Goal: Find specific page/section: Find specific page/section

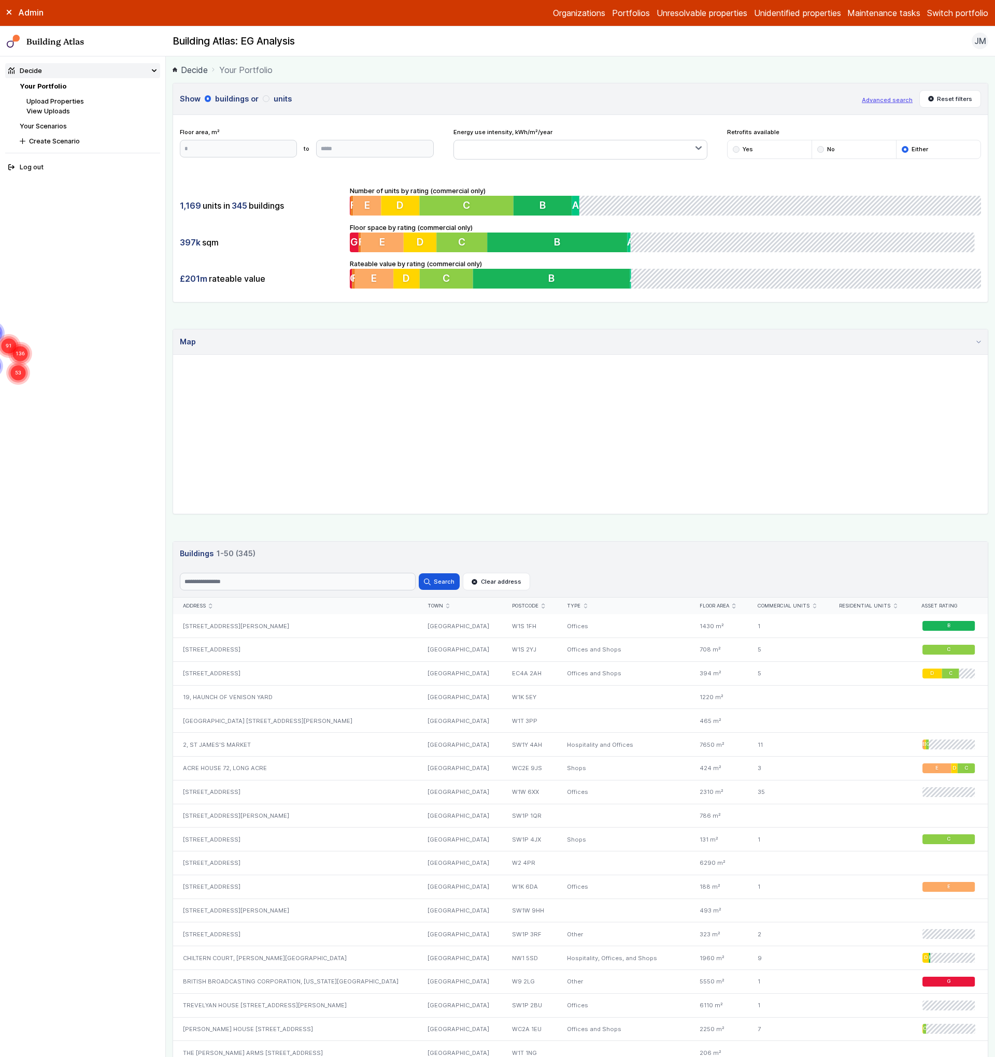
click at [877, 103] on button "Advanced search" at bounding box center [887, 100] width 51 height 8
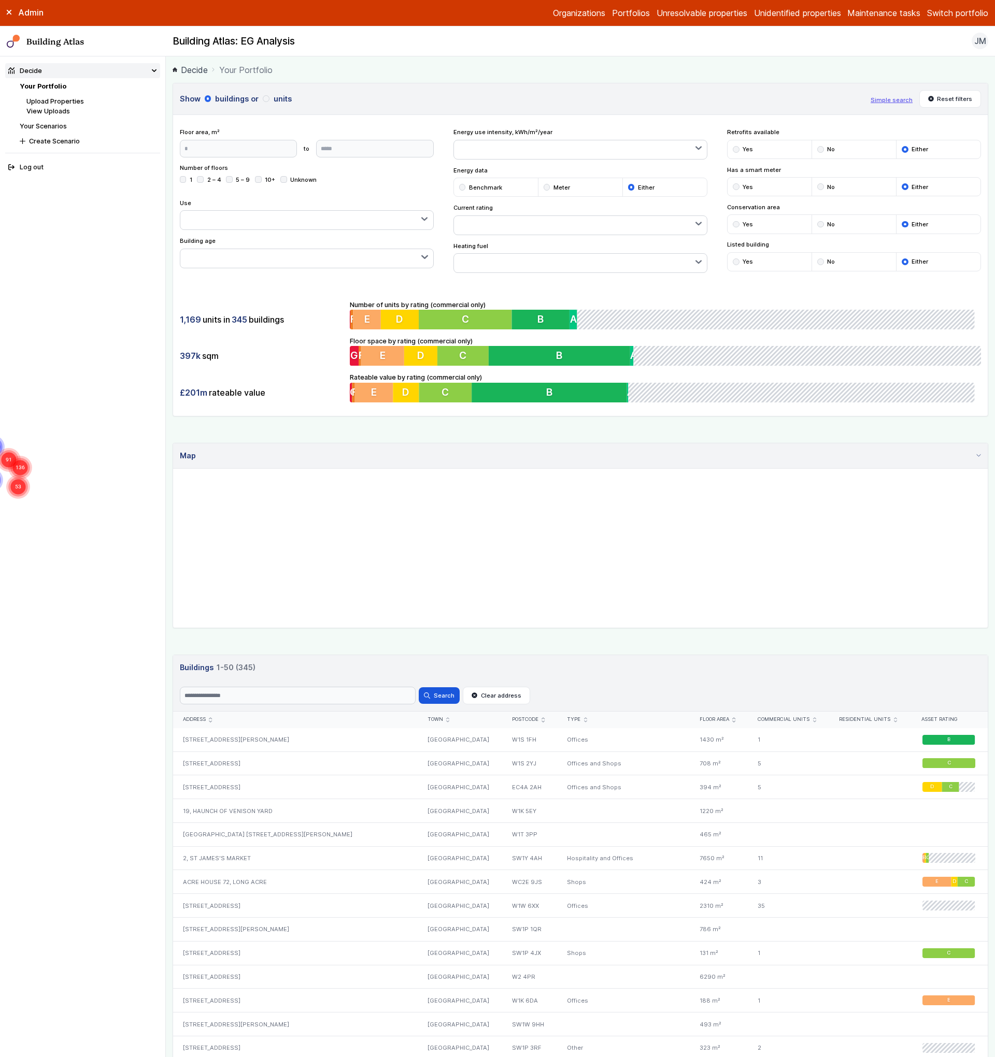
click at [894, 721] on icon "submit" at bounding box center [895, 720] width 3 height 5
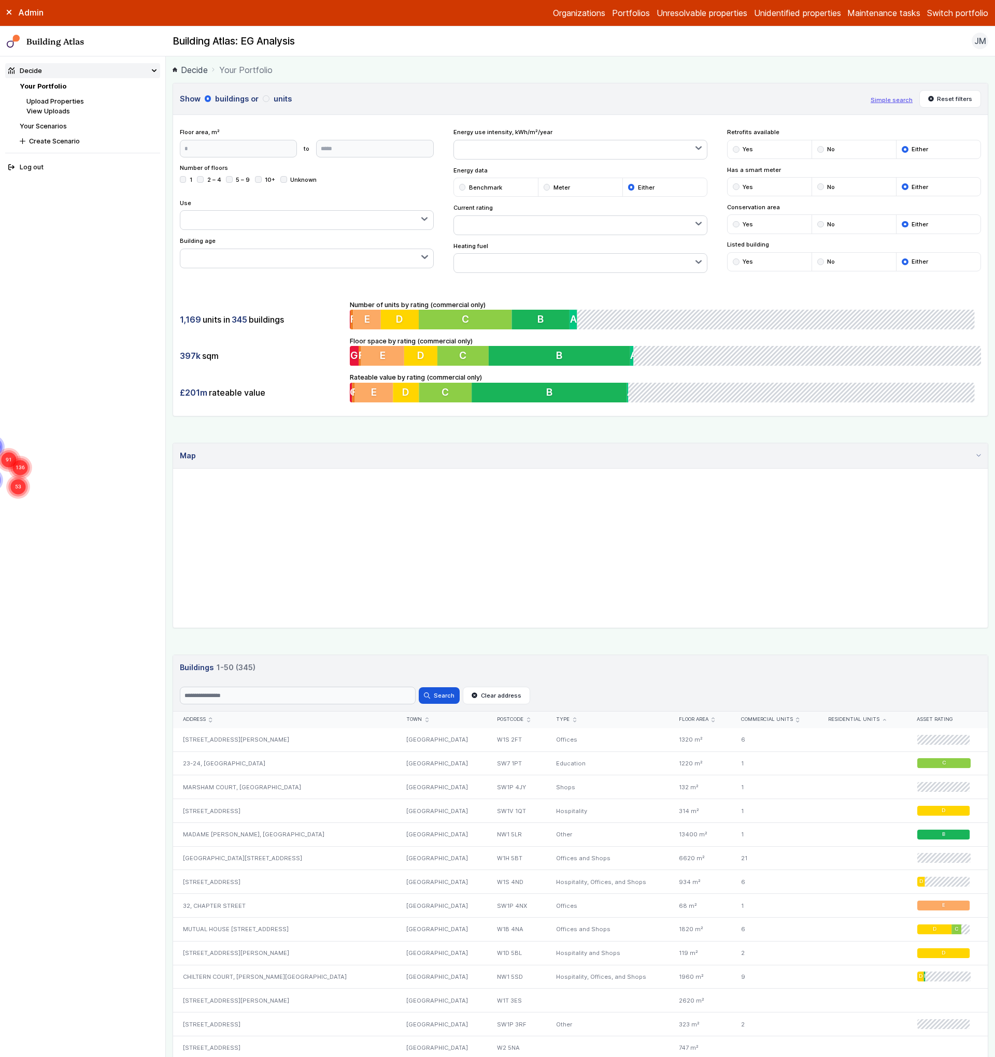
click at [883, 719] on icon "submit" at bounding box center [884, 719] width 3 height 1
click at [883, 719] on icon "submit" at bounding box center [884, 720] width 3 height 2
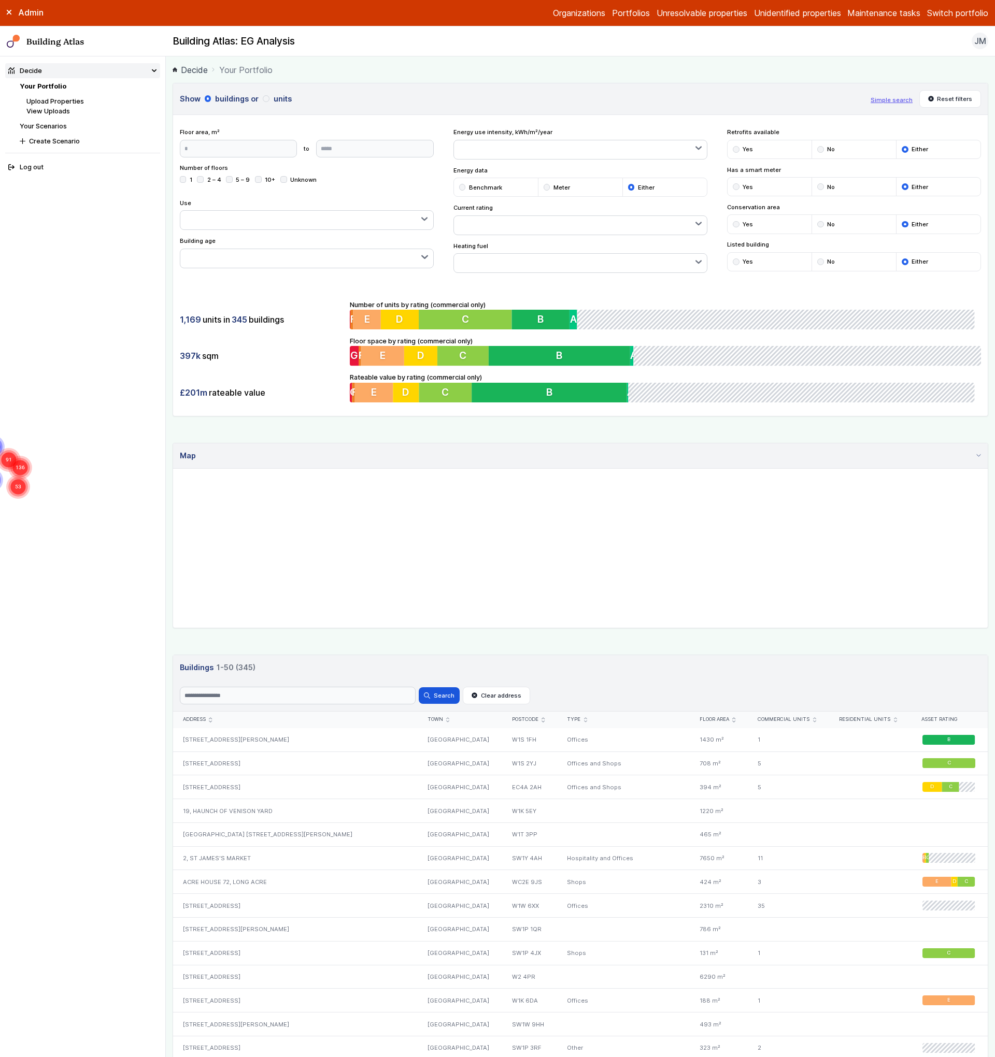
click at [959, 13] on button "Switch portfolio" at bounding box center [957, 13] width 61 height 12
click at [0, 0] on button "IEM360" at bounding box center [0, 0] width 0 height 0
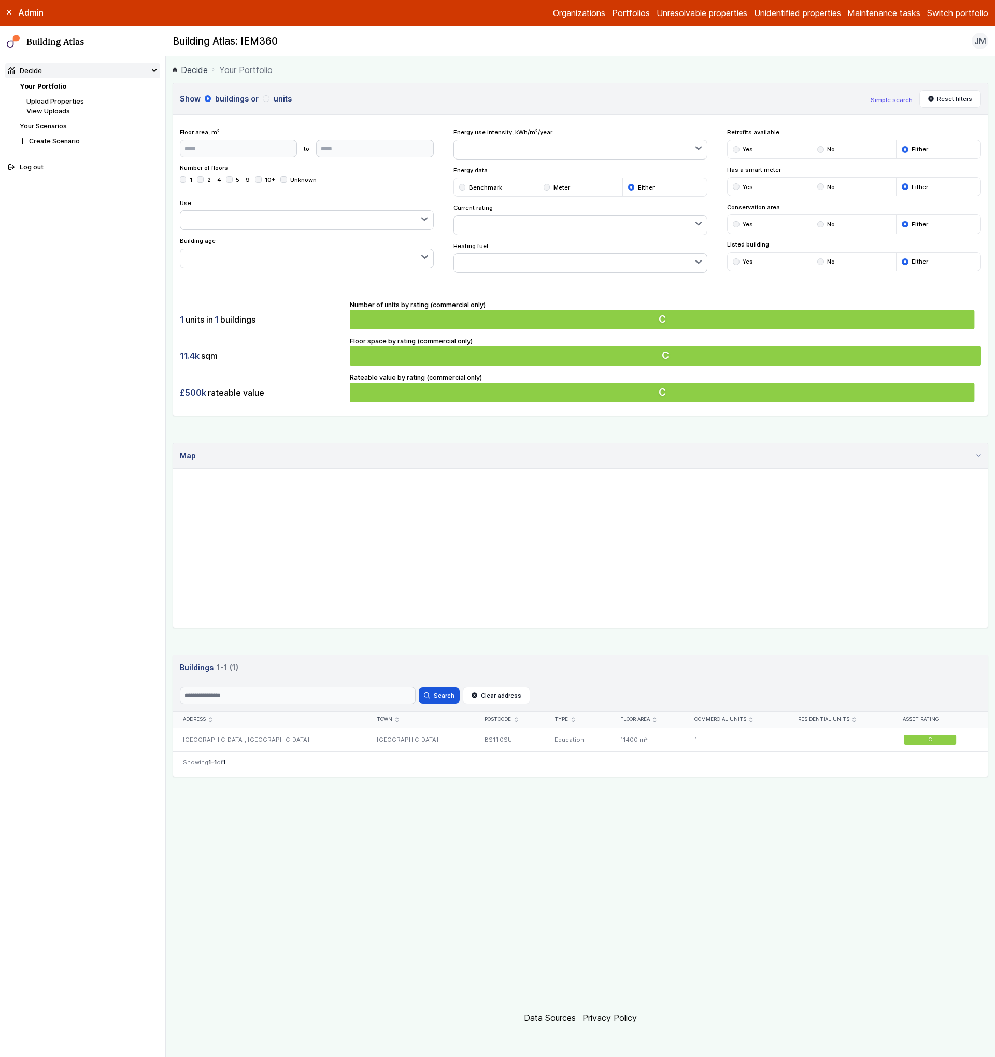
click at [962, 12] on button "Switch portfolio" at bounding box center [957, 13] width 61 height 12
click at [0, 0] on button "[GEOGRAPHIC_DATA]" at bounding box center [0, 0] width 0 height 0
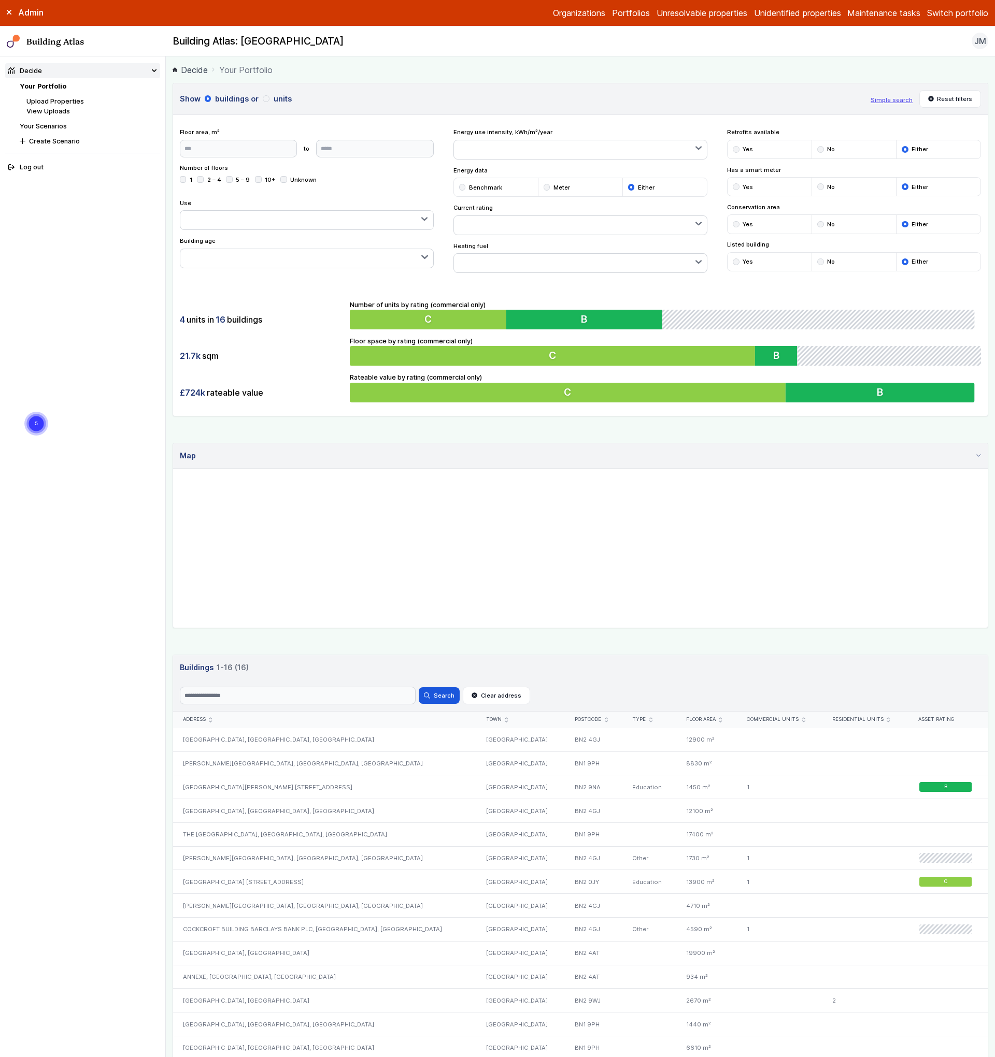
click at [393, 223] on button "button" at bounding box center [306, 220] width 253 height 19
click at [0, 0] on span "Residential" at bounding box center [0, 0] width 0 height 0
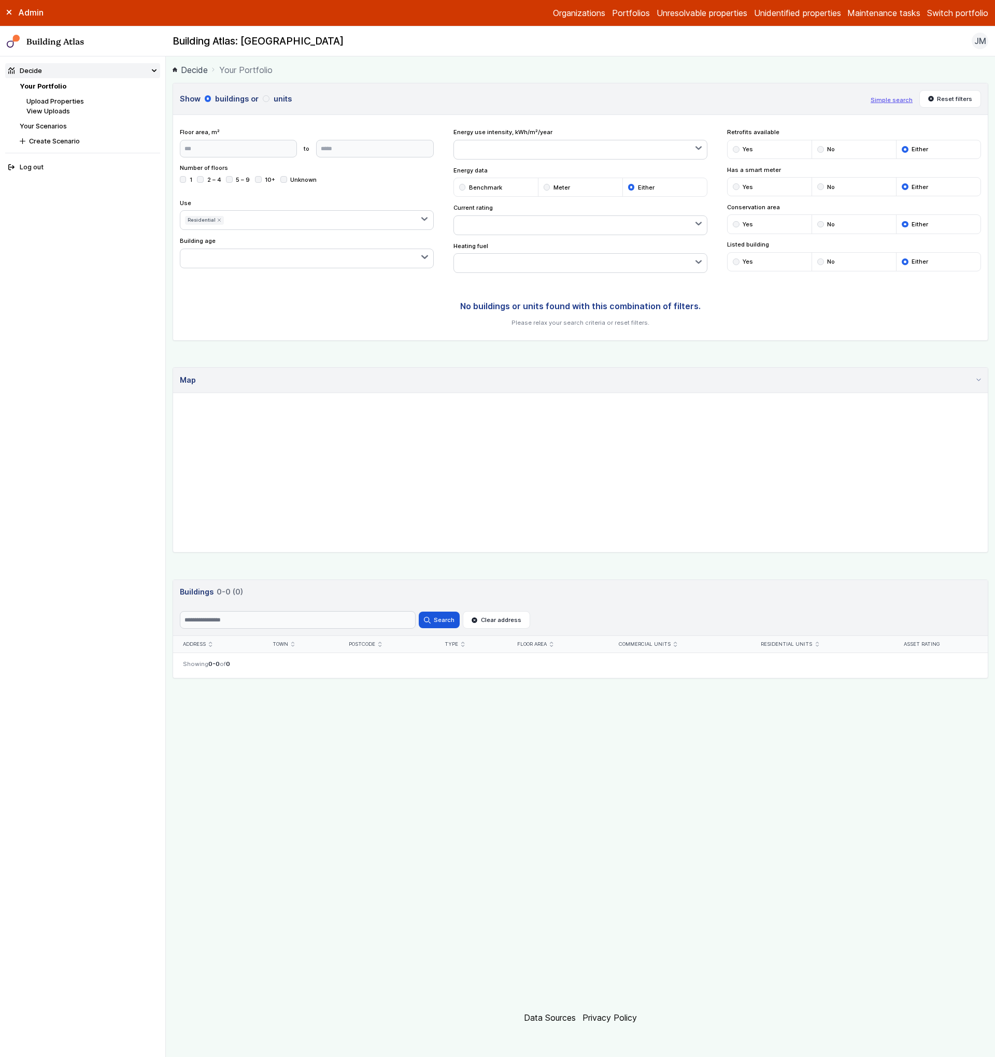
click at [0, 0] on span "Residential" at bounding box center [0, 0] width 0 height 0
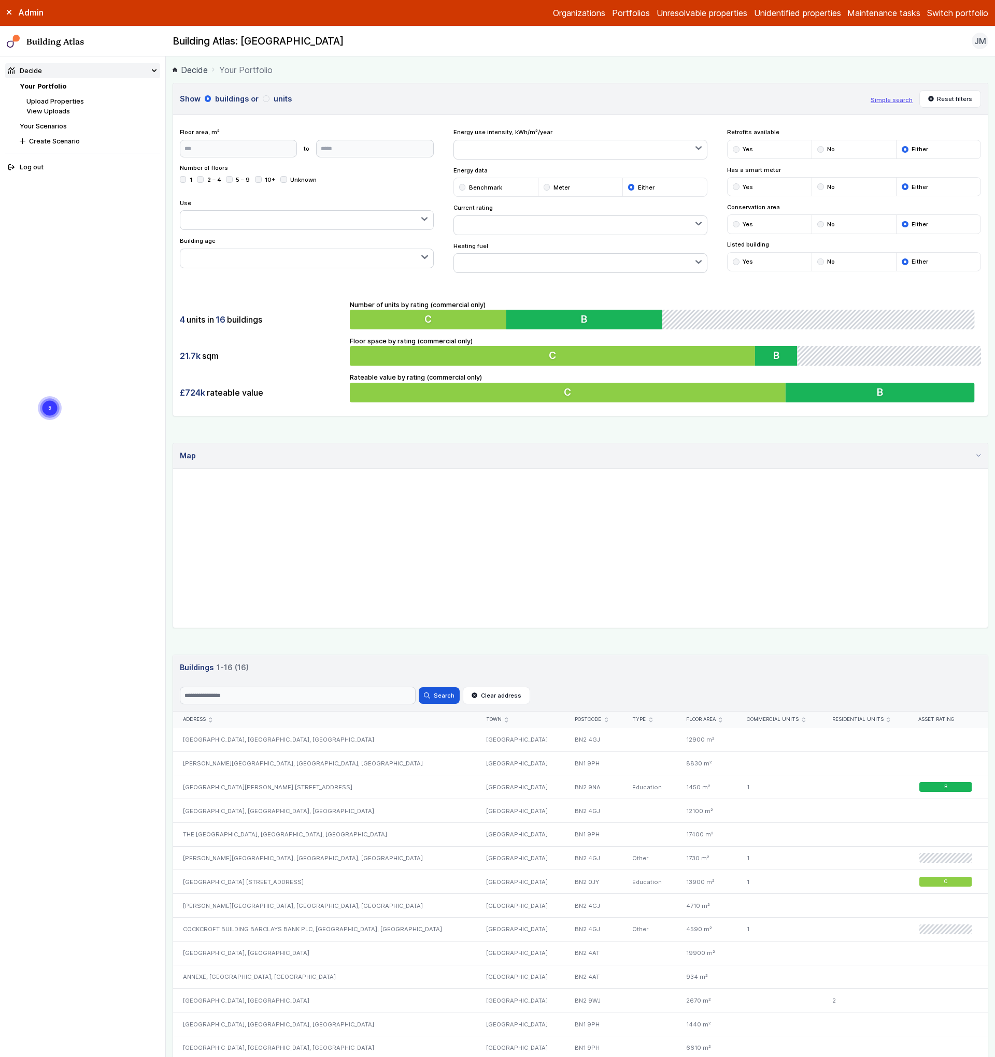
click at [65, 377] on nav "Decide Your Portfolio Upload Properties View Uploads Your Scenarios Create Scen…" at bounding box center [83, 556] width 166 height 1001
click at [250, 223] on button "button" at bounding box center [306, 220] width 253 height 19
click at [250, 225] on button "button" at bounding box center [306, 220] width 253 height 19
click at [0, 0] on span "Residential" at bounding box center [0, 0] width 0 height 0
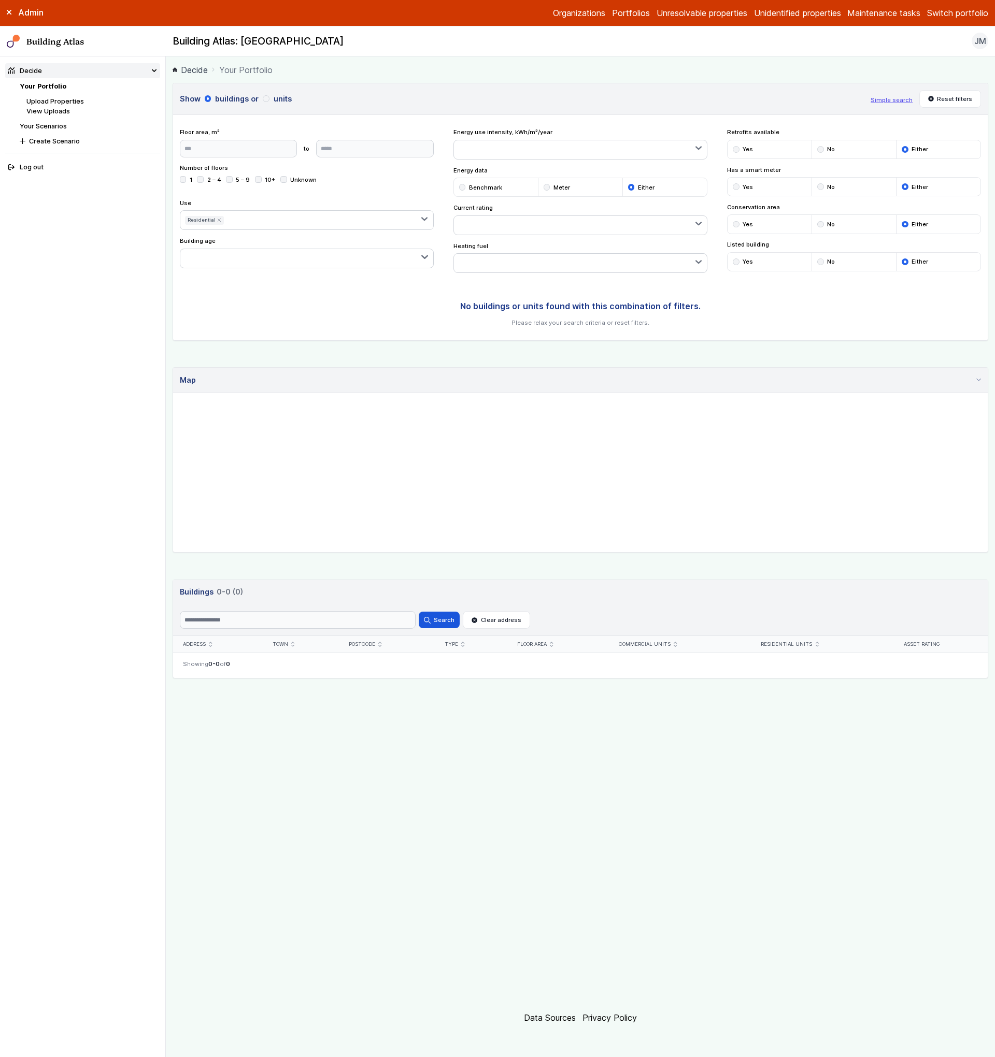
click at [0, 0] on span "Residential" at bounding box center [0, 0] width 0 height 0
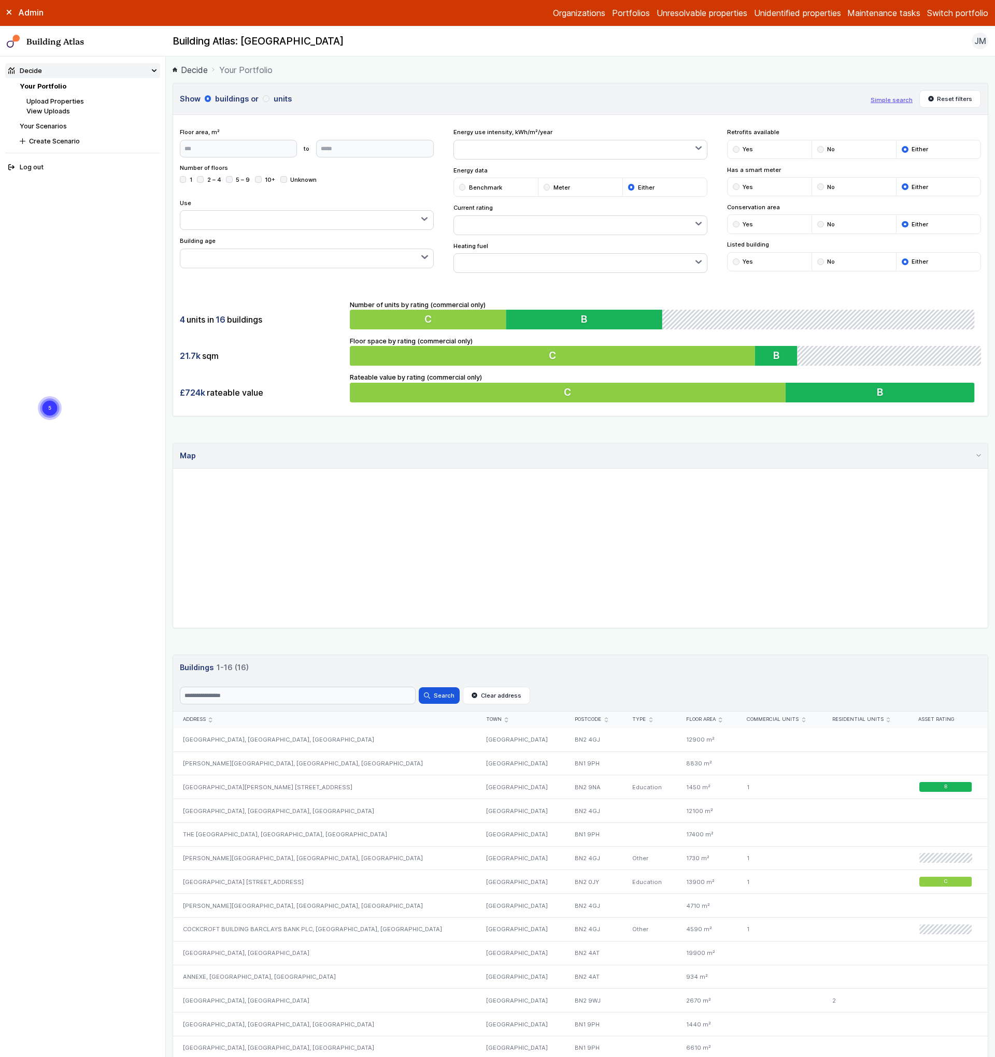
click at [0, 0] on span "Residential" at bounding box center [0, 0] width 0 height 0
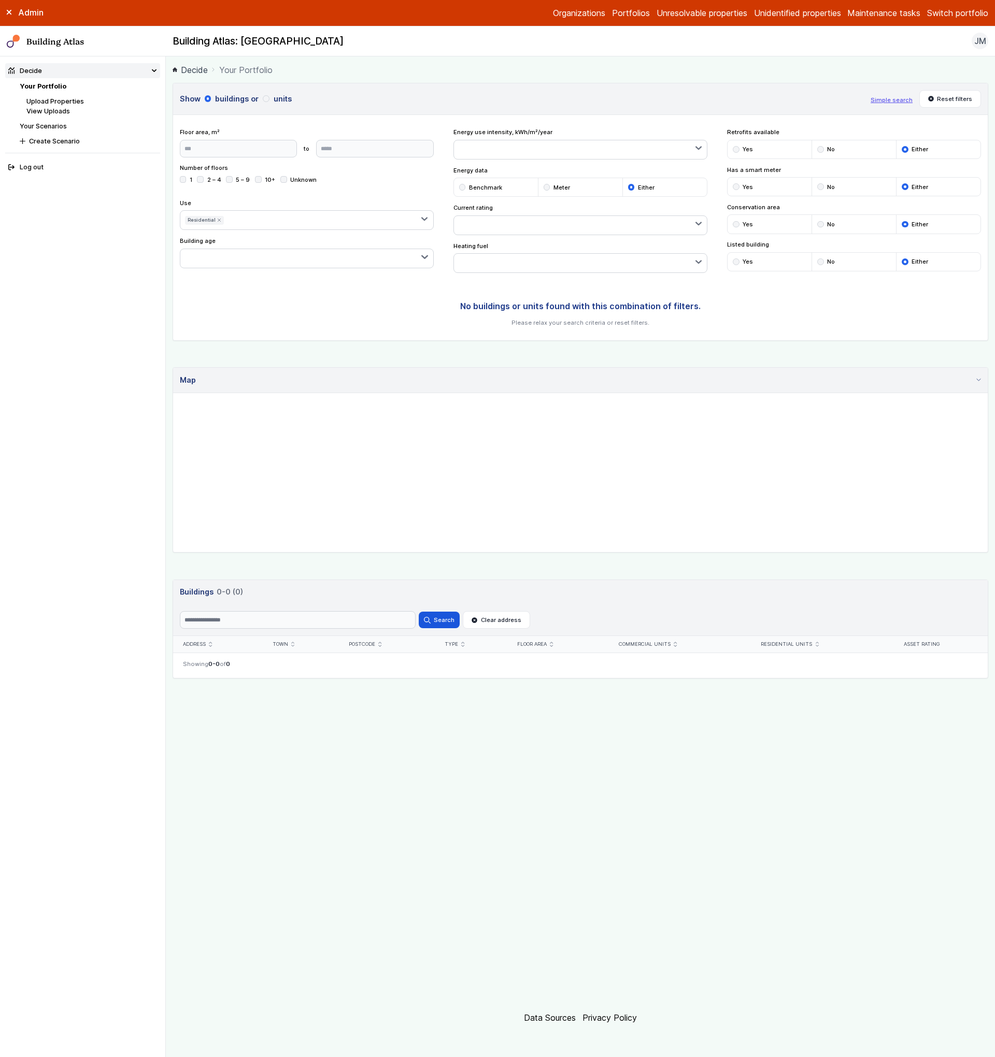
click at [0, 0] on span "Residential" at bounding box center [0, 0] width 0 height 0
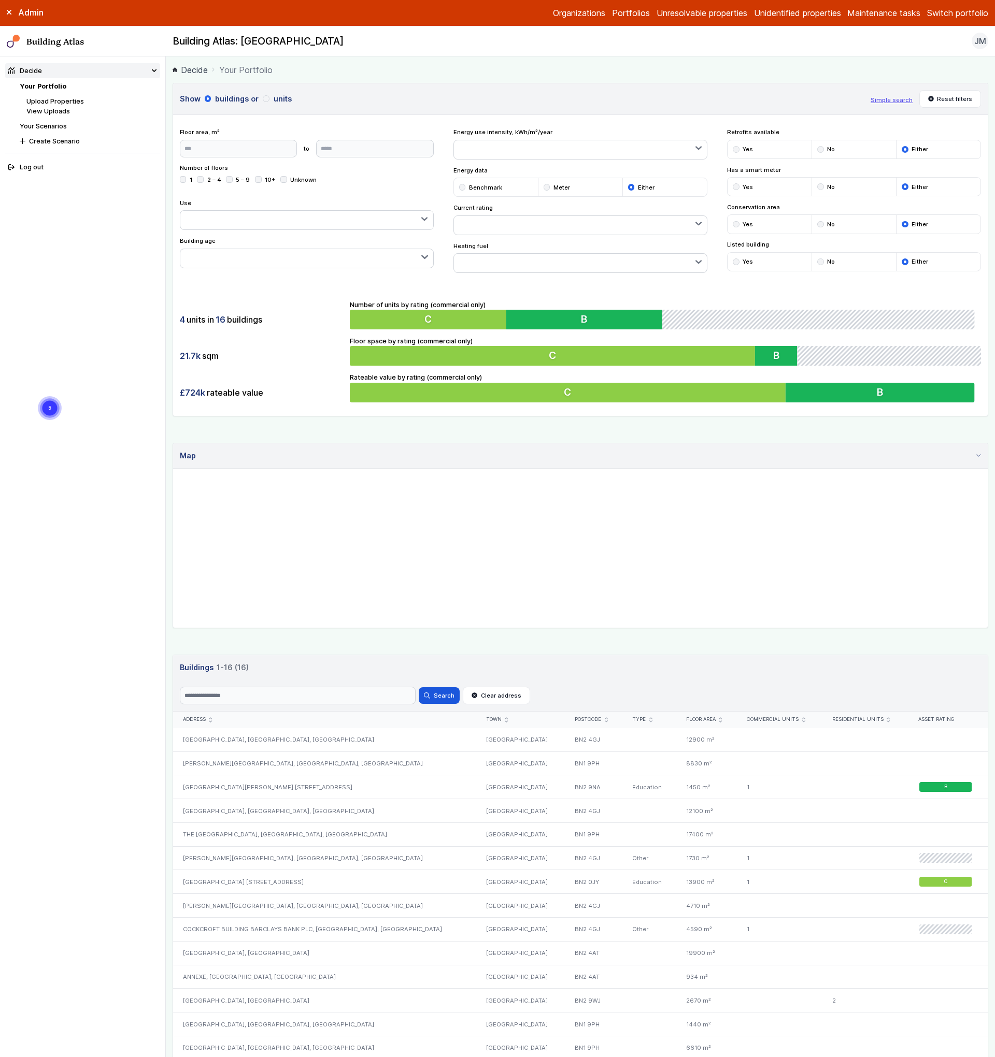
click at [0, 0] on span "Residential" at bounding box center [0, 0] width 0 height 0
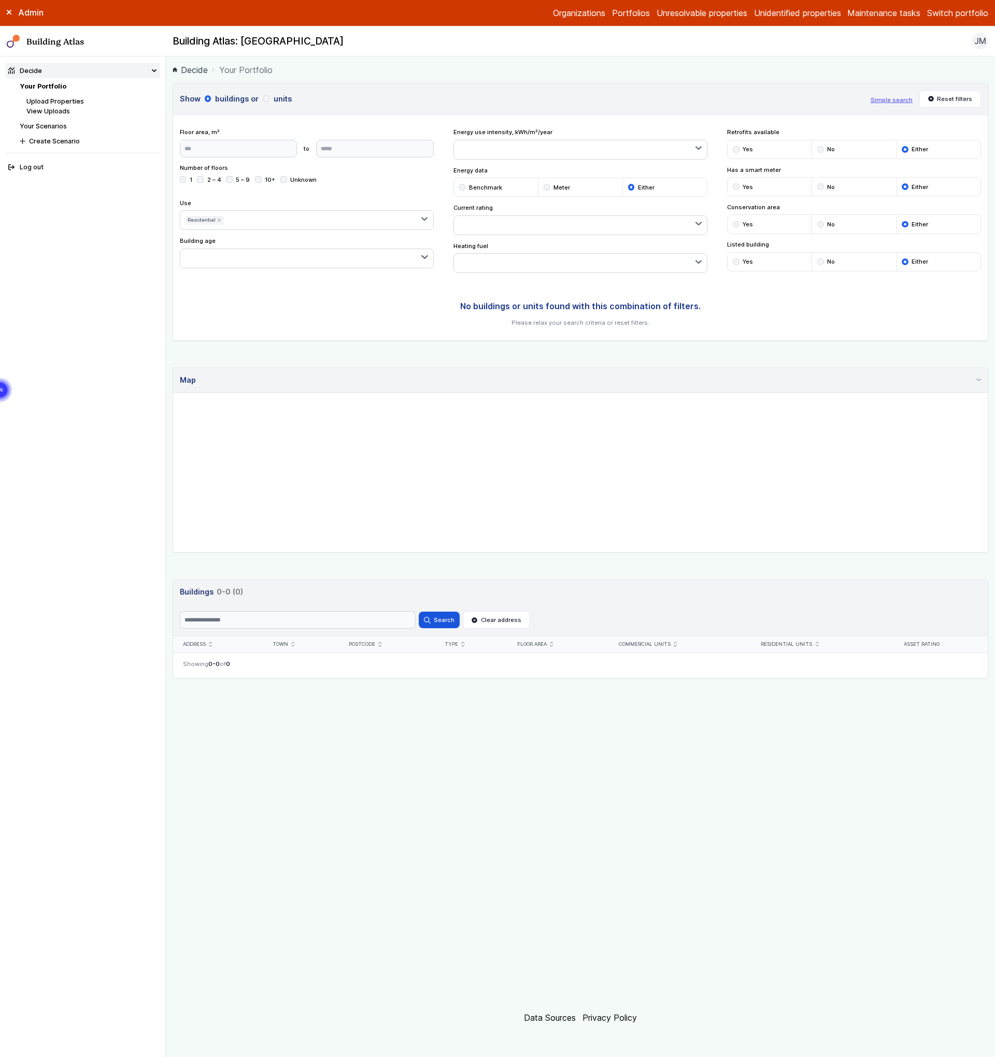
click at [0, 0] on span "Residential" at bounding box center [0, 0] width 0 height 0
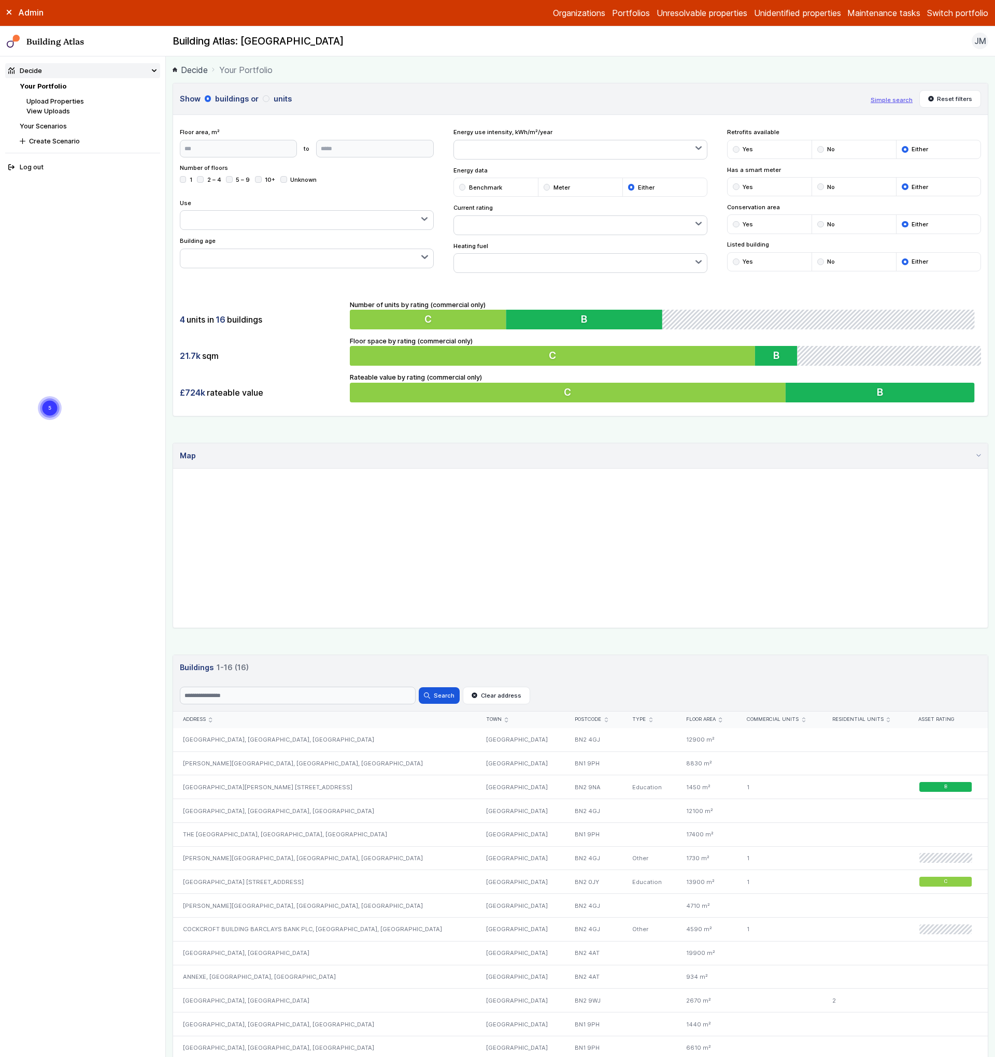
click at [137, 384] on nav "Decide Your Portfolio Upload Properties View Uploads Your Scenarios Create Scen…" at bounding box center [83, 556] width 166 height 1001
click at [281, 94] on h3 "Show buildings or units" at bounding box center [522, 98] width 684 height 11
click at [0, 0] on button "units" at bounding box center [0, 0] width 0 height 0
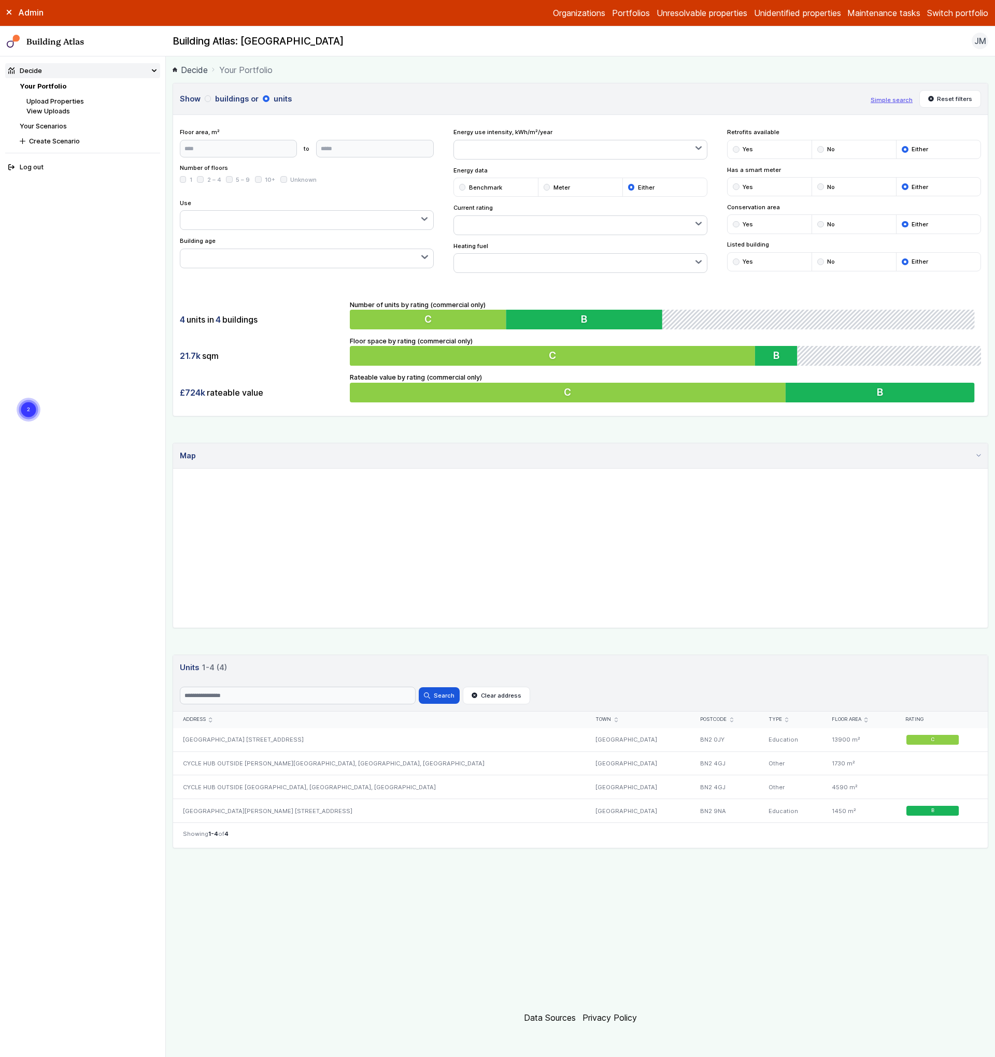
click at [233, 225] on button "button" at bounding box center [306, 220] width 253 height 19
click at [0, 0] on span "Residential" at bounding box center [0, 0] width 0 height 0
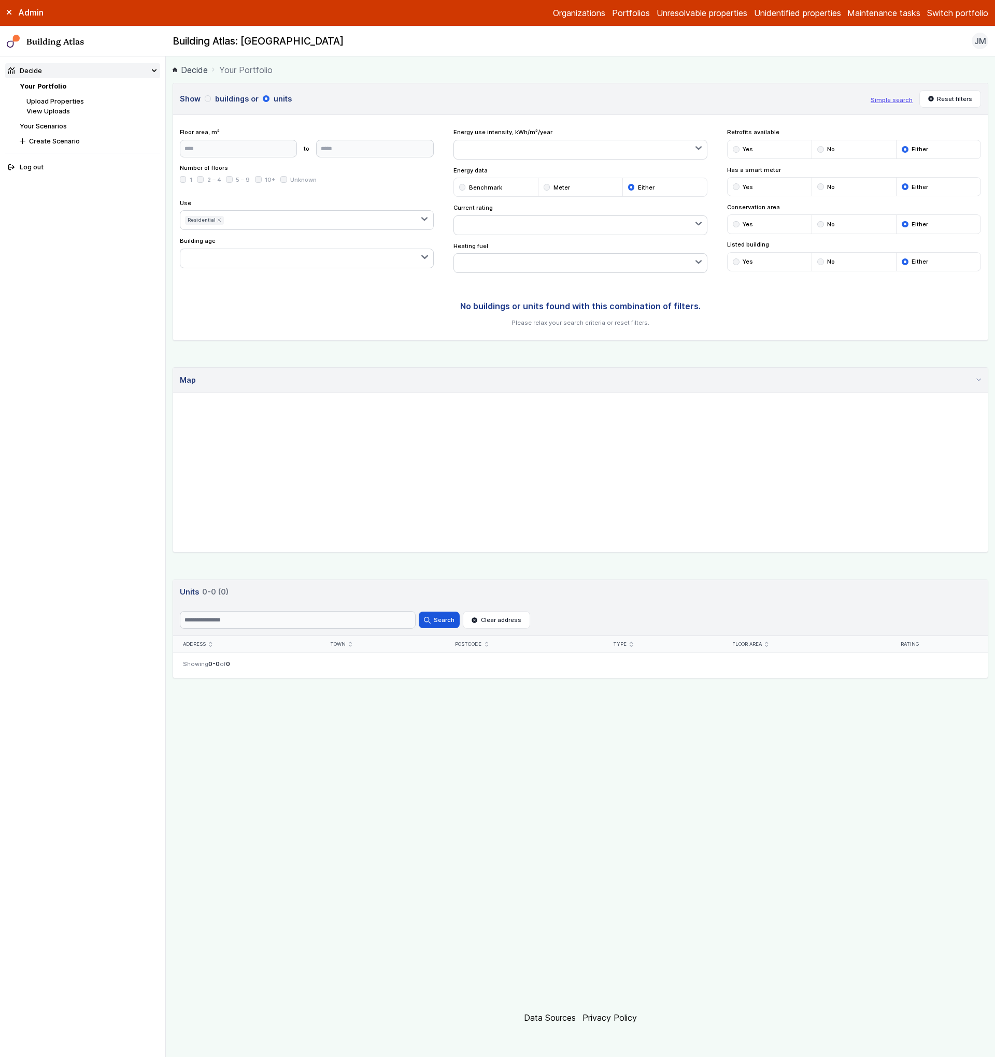
click at [0, 0] on span "Residential" at bounding box center [0, 0] width 0 height 0
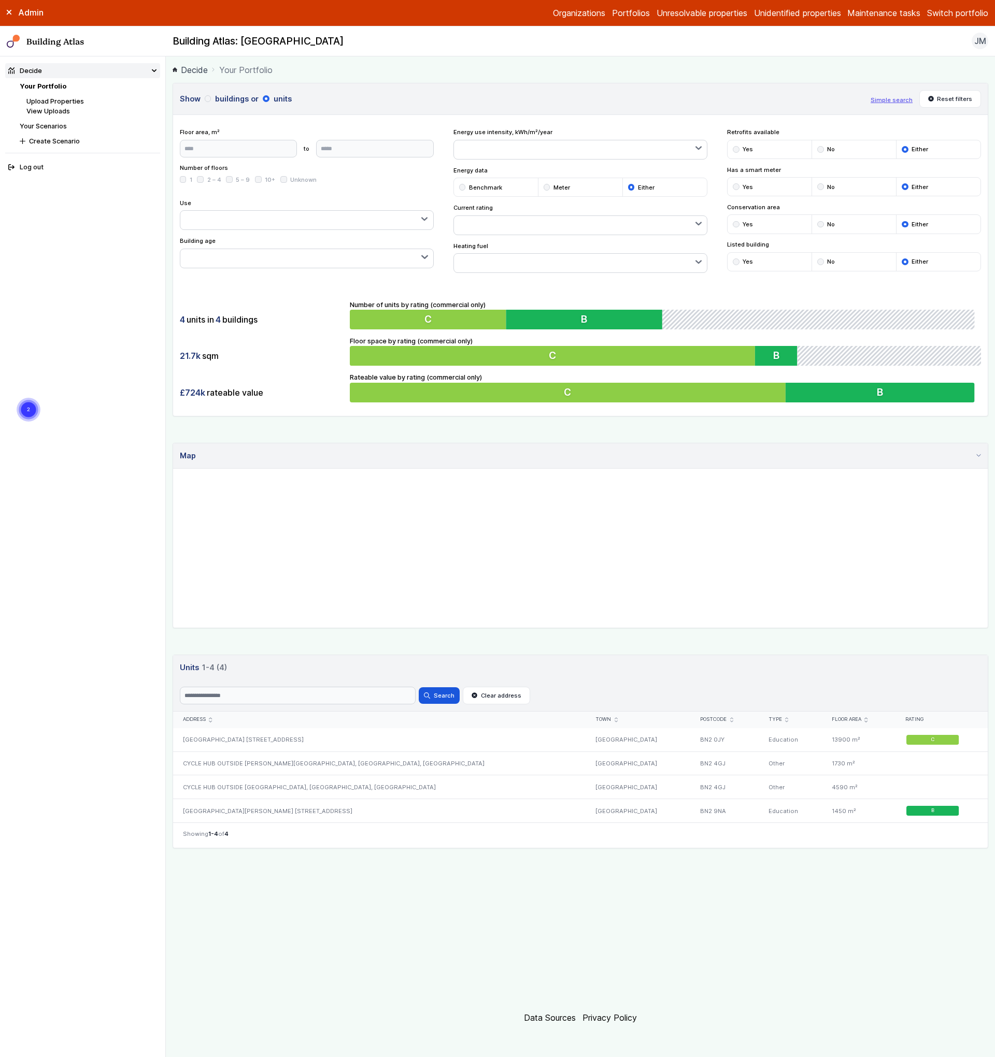
click at [0, 0] on button "buildings" at bounding box center [0, 0] width 0 height 0
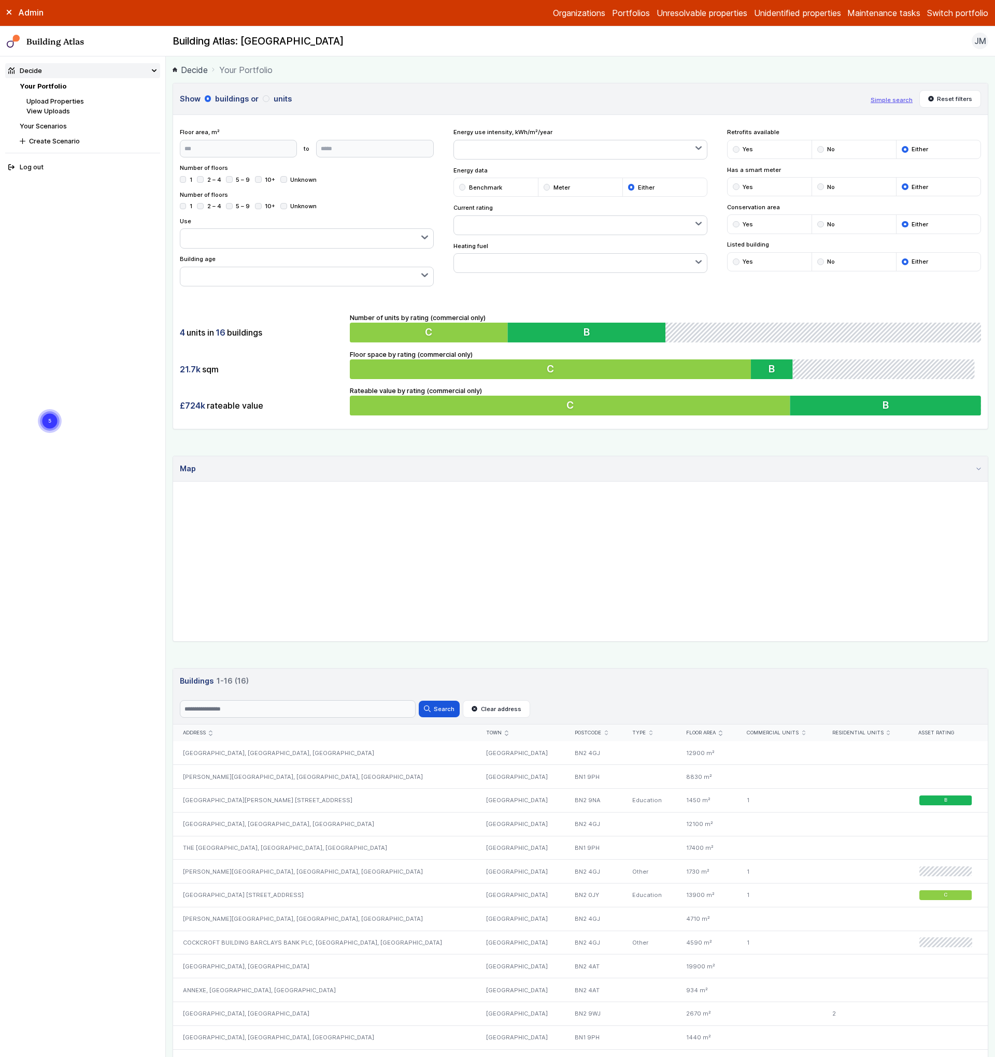
click at [691, 288] on div "Show buildings or units Simple search Reset filters Floor area, m² to Update Nu…" at bounding box center [580, 256] width 815 height 347
